Goal: Task Accomplishment & Management: Use online tool/utility

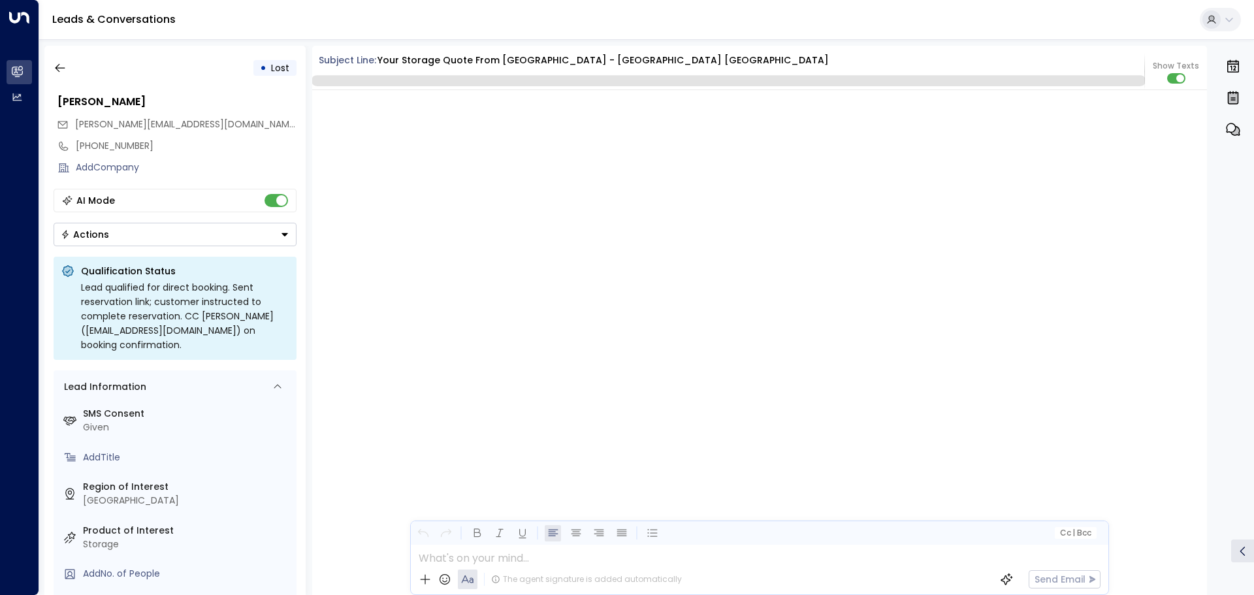
scroll to position [2854, 0]
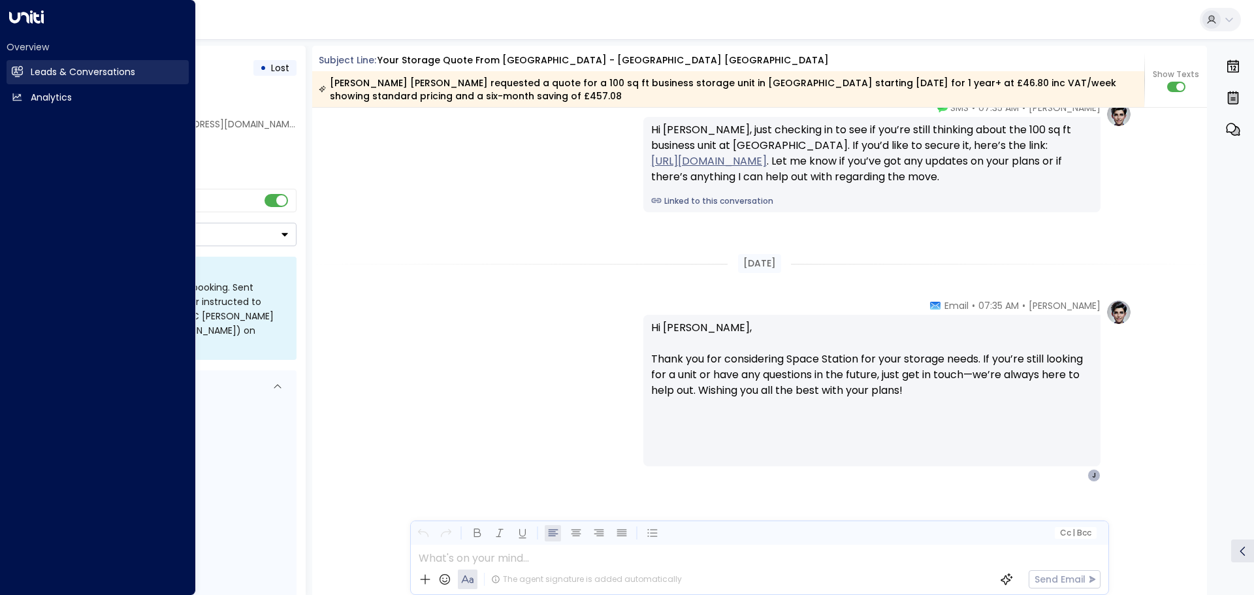
click at [25, 79] on link "Leads & Conversations Leads & Conversations" at bounding box center [98, 72] width 182 height 24
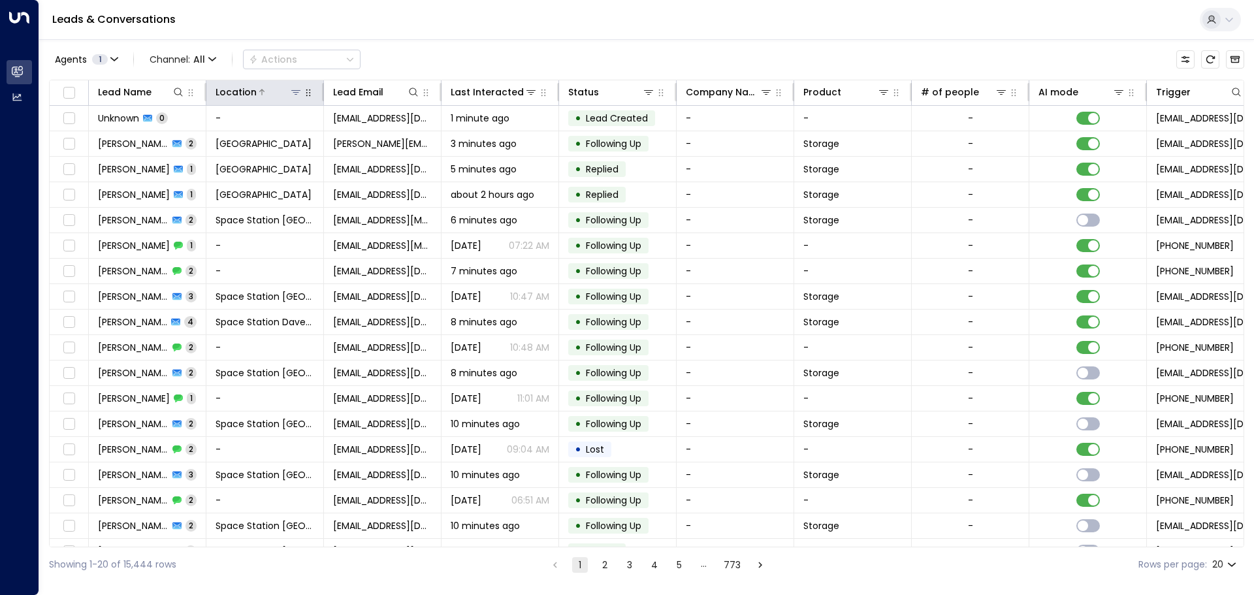
click at [293, 93] on icon at bounding box center [296, 92] width 10 height 10
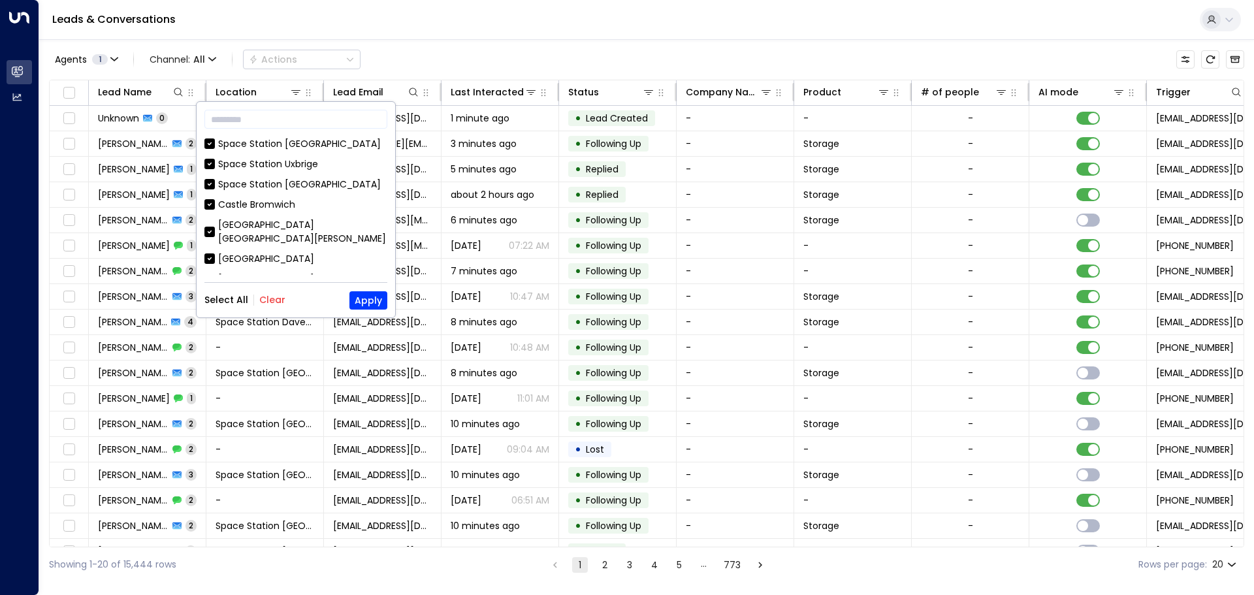
click at [264, 304] on button "Clear" at bounding box center [272, 300] width 26 height 10
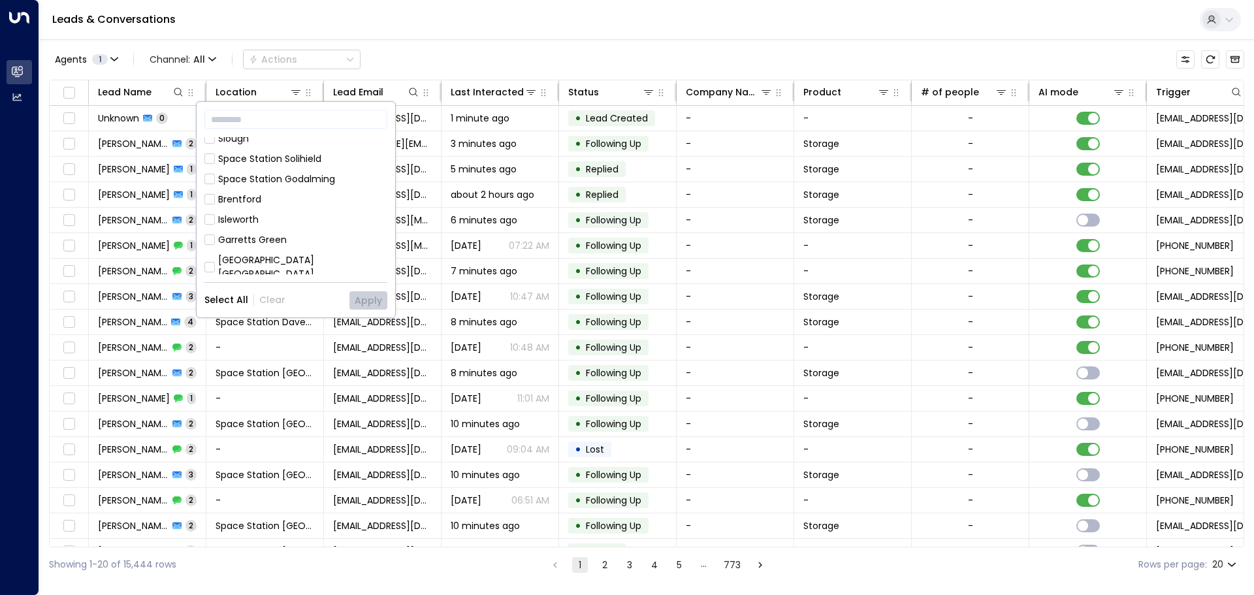
scroll to position [588, 0]
click at [325, 306] on div "[GEOGRAPHIC_DATA] [GEOGRAPHIC_DATA]" at bounding box center [302, 319] width 169 height 27
click at [380, 295] on button "Apply" at bounding box center [369, 300] width 38 height 18
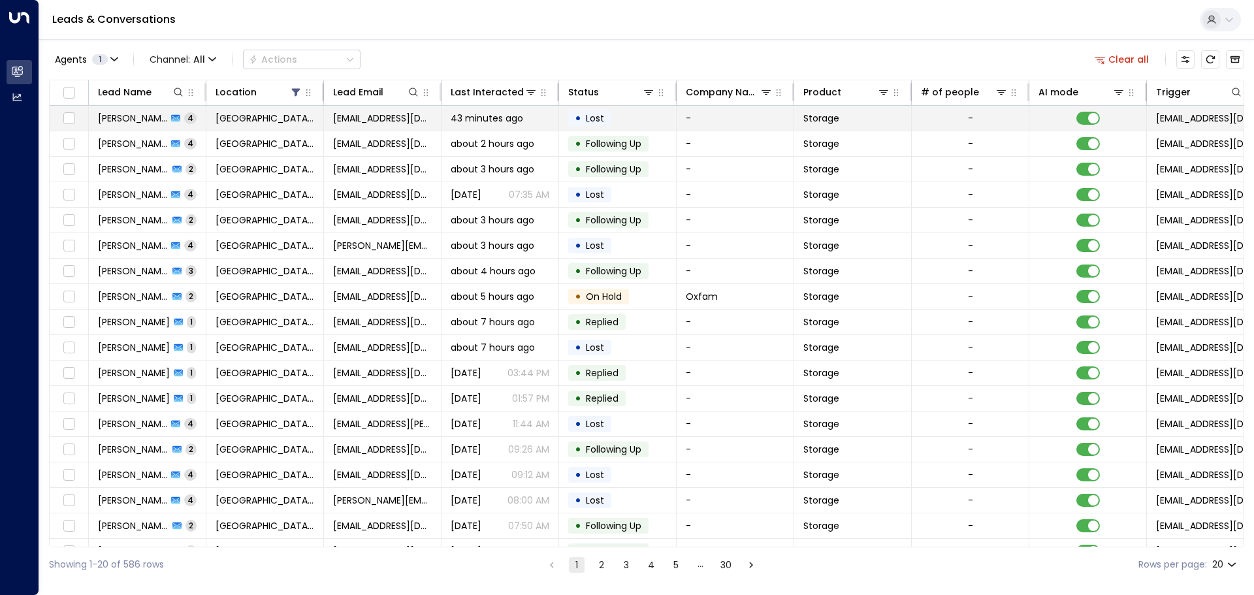
click at [541, 129] on td "43 minutes ago" at bounding box center [501, 118] width 118 height 25
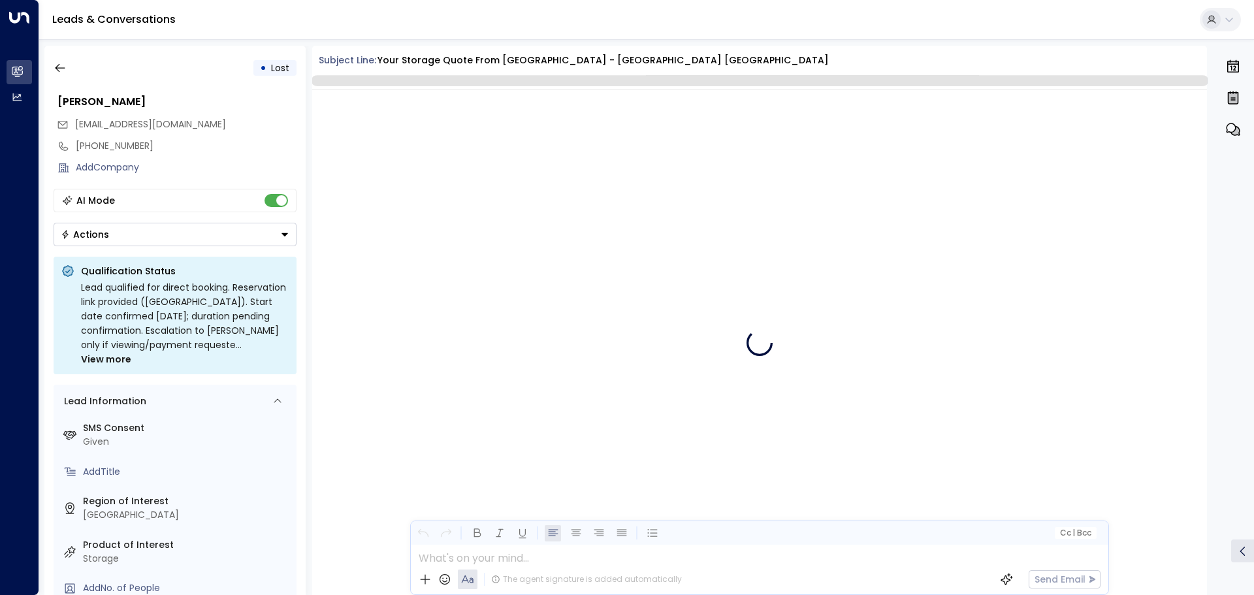
scroll to position [2757, 0]
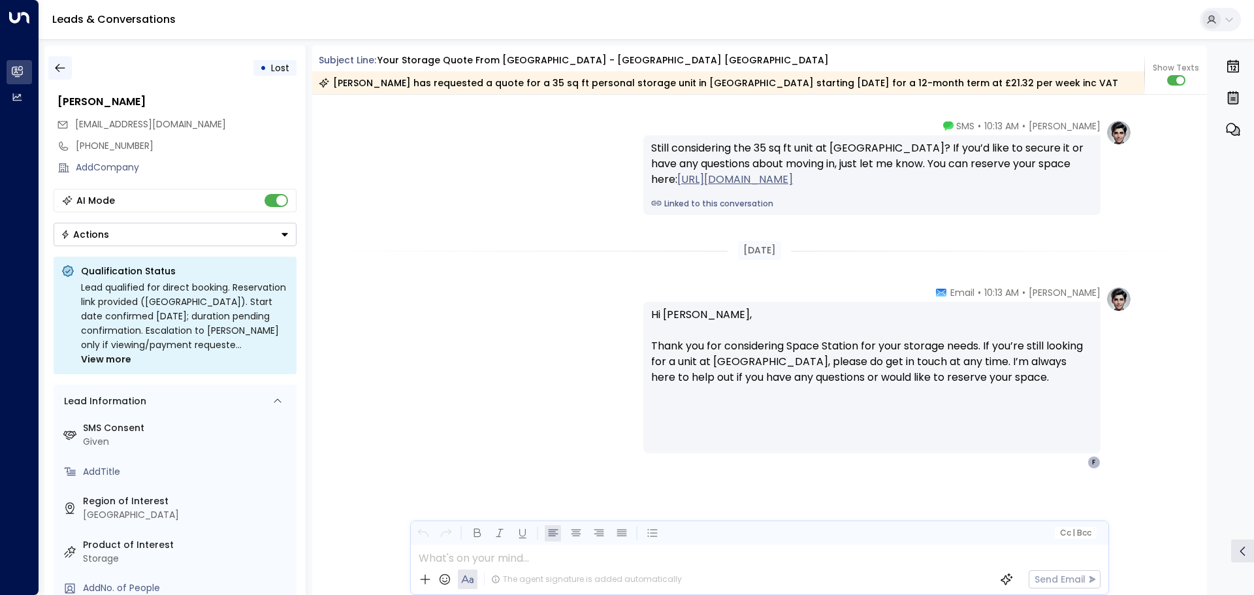
click at [61, 61] on button "button" at bounding box center [60, 68] width 24 height 24
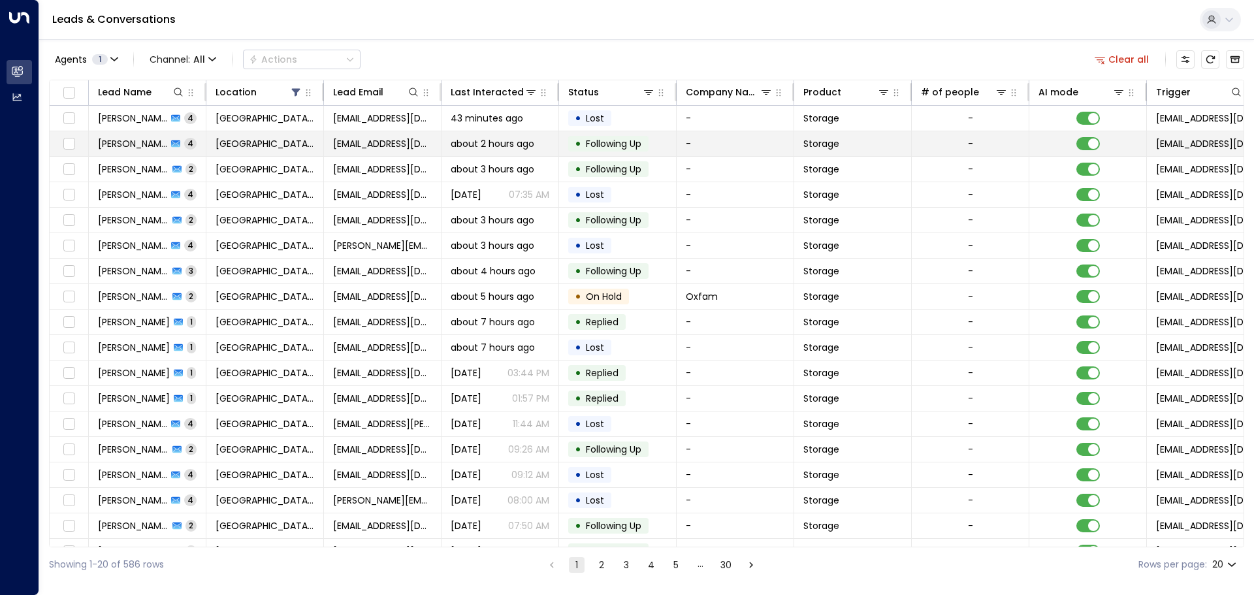
click at [623, 152] on td "• Following Up" at bounding box center [618, 143] width 118 height 25
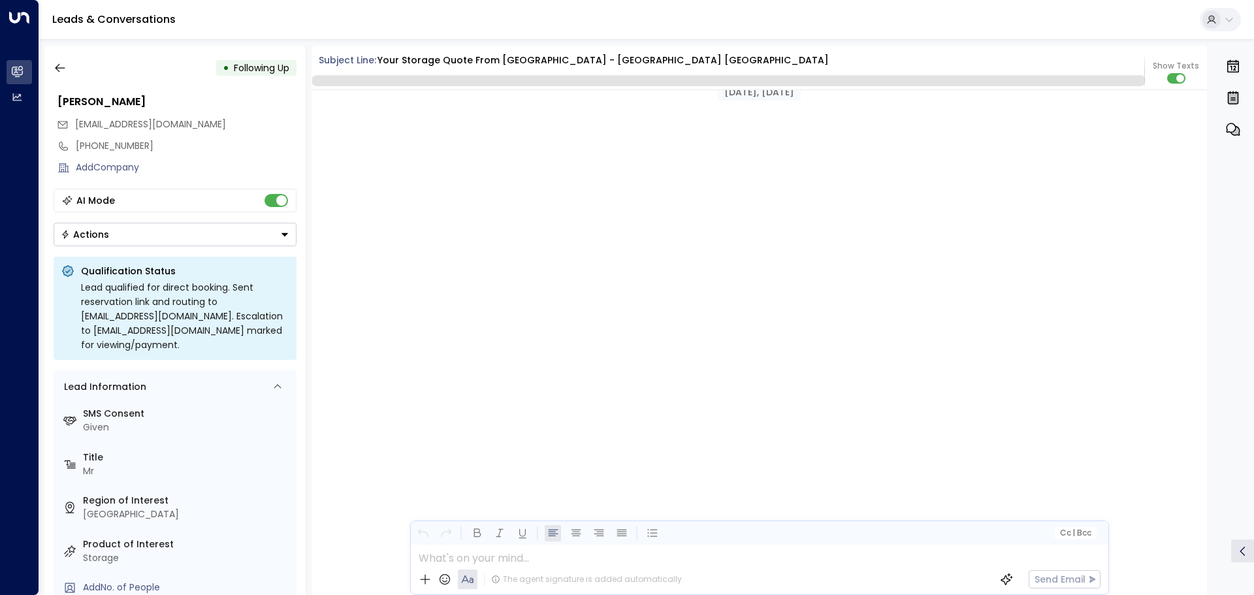
scroll to position [2140, 0]
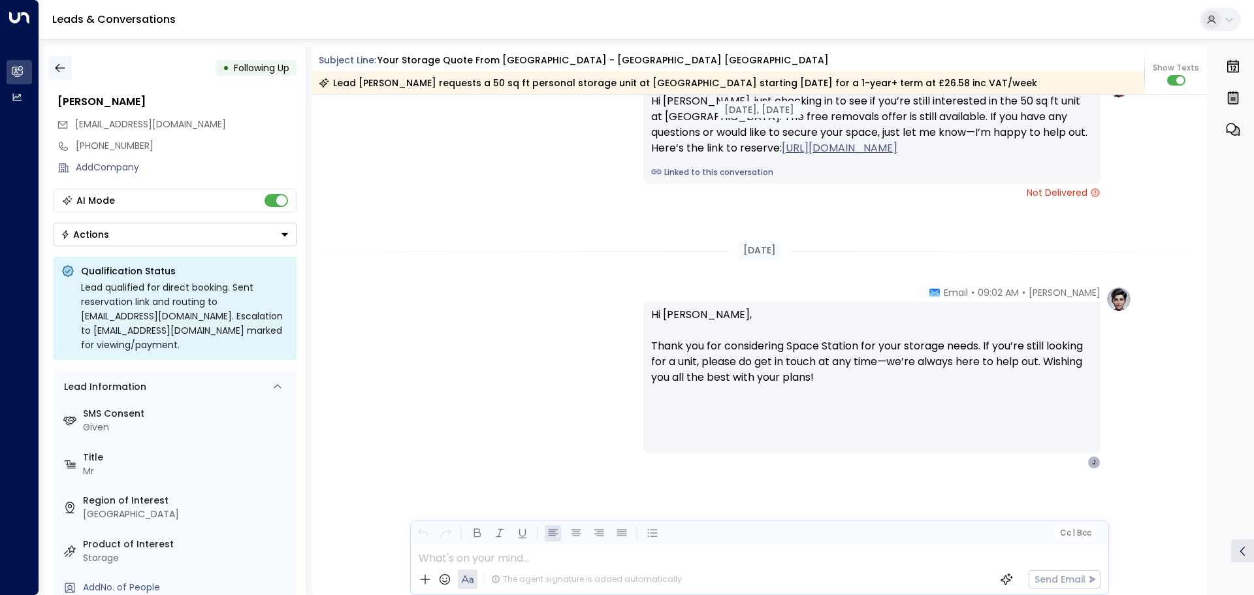
click at [58, 65] on icon "button" at bounding box center [60, 68] width 10 height 8
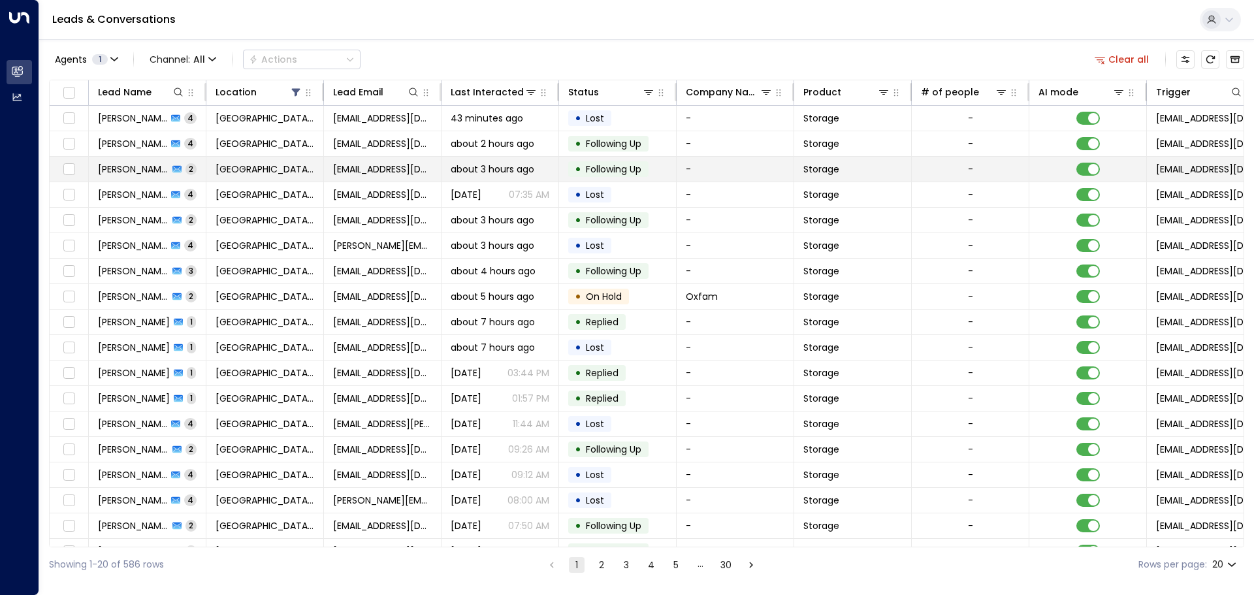
click at [475, 178] on td "about 3 hours ago" at bounding box center [501, 169] width 118 height 25
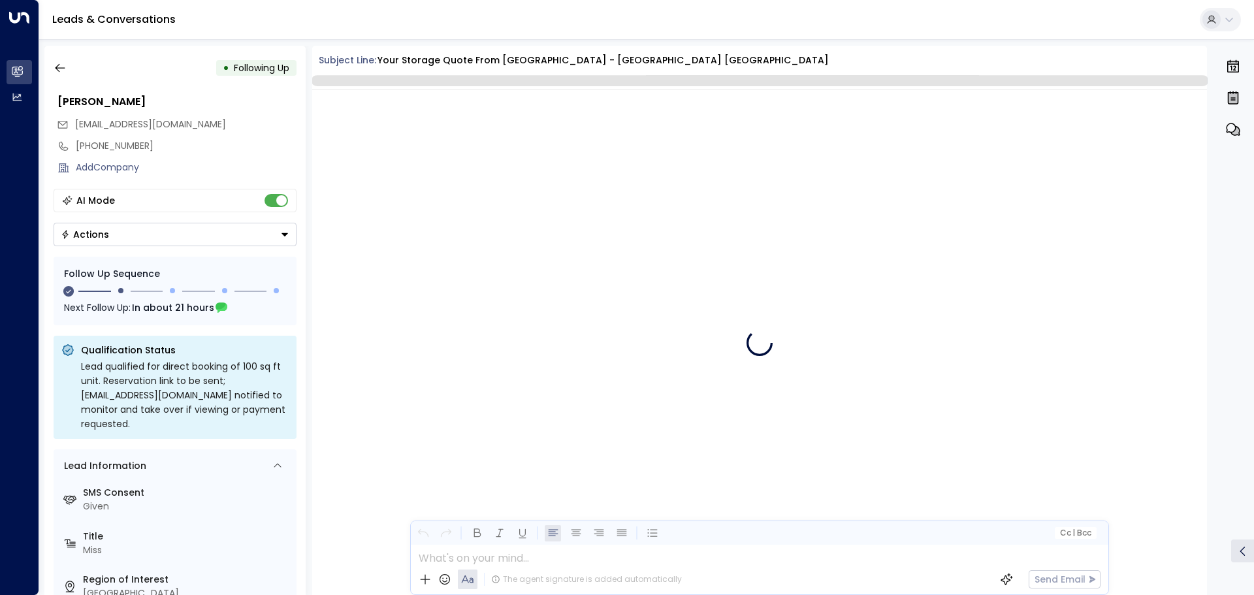
scroll to position [1817, 0]
